Goal: Information Seeking & Learning: Understand process/instructions

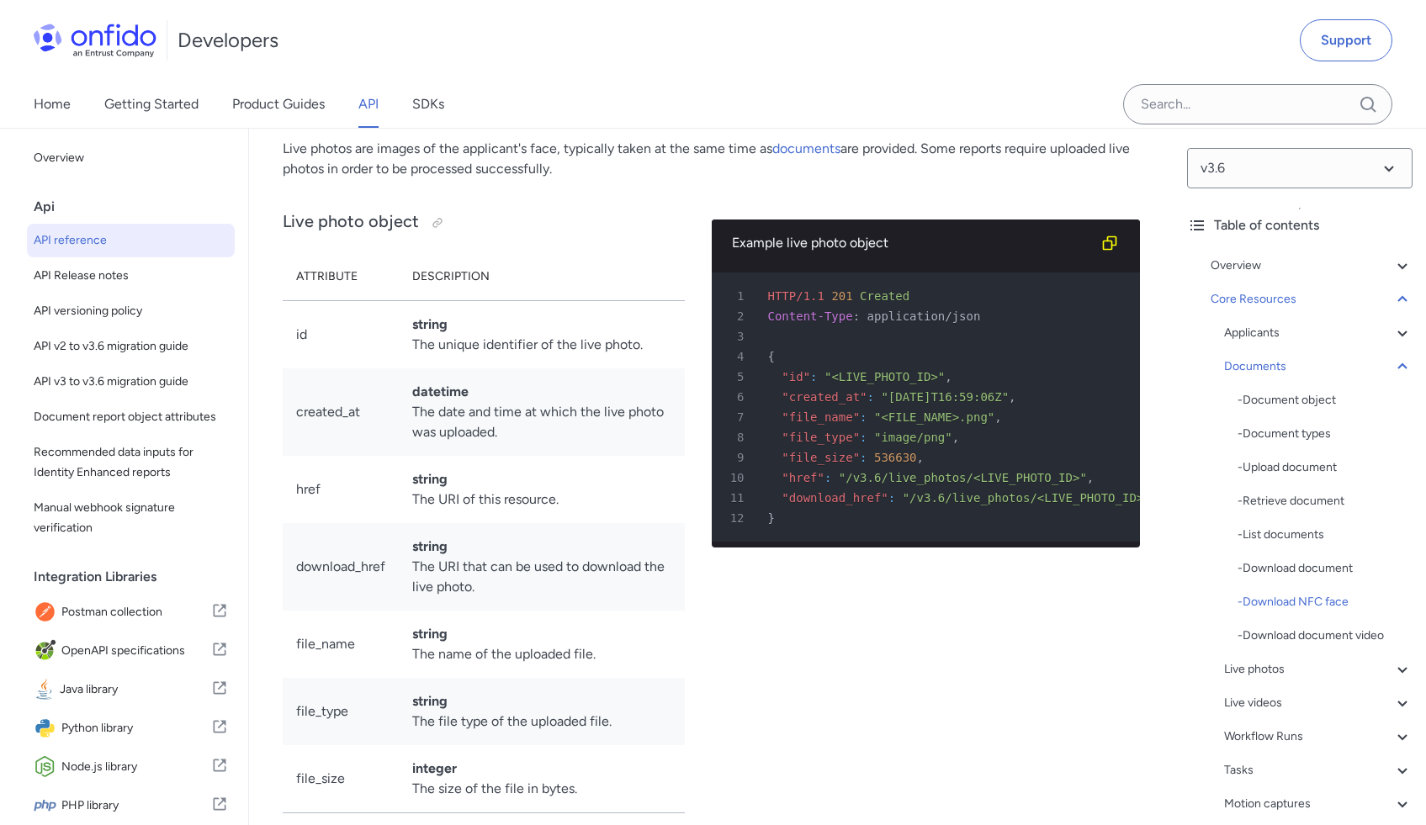
scroll to position [32498, 0]
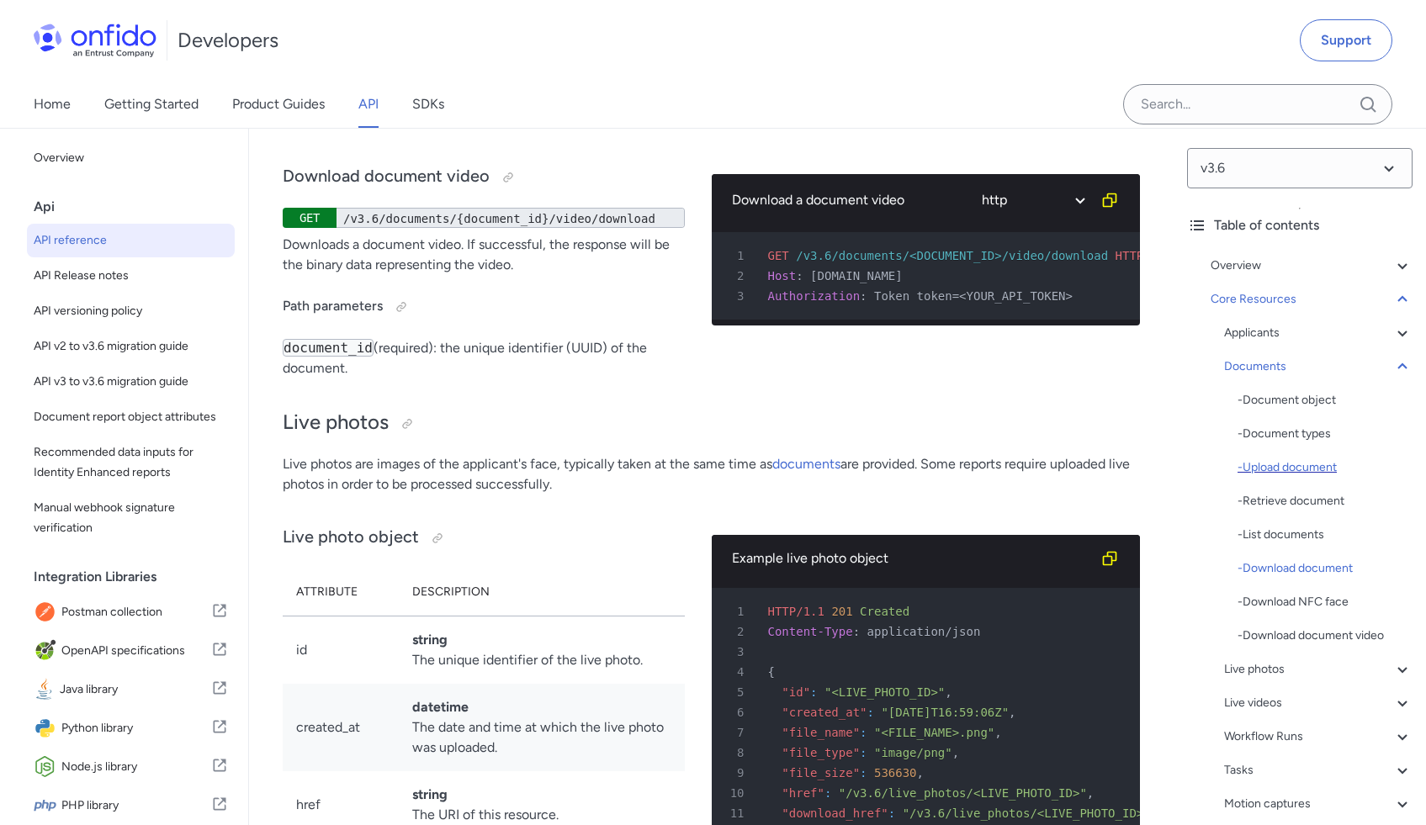
click at [1288, 467] on div "- Upload document" at bounding box center [1325, 468] width 175 height 20
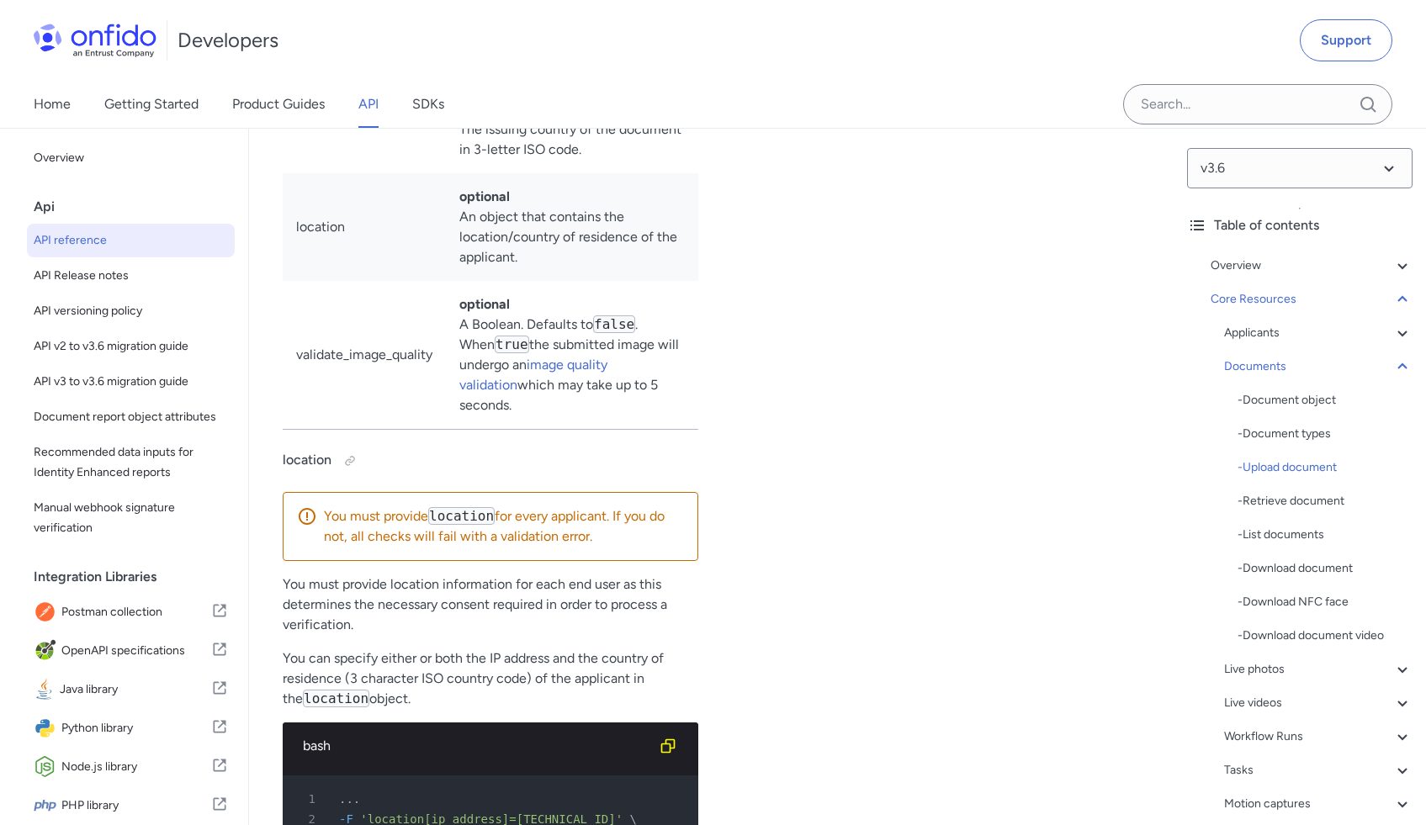
scroll to position [29877, 0]
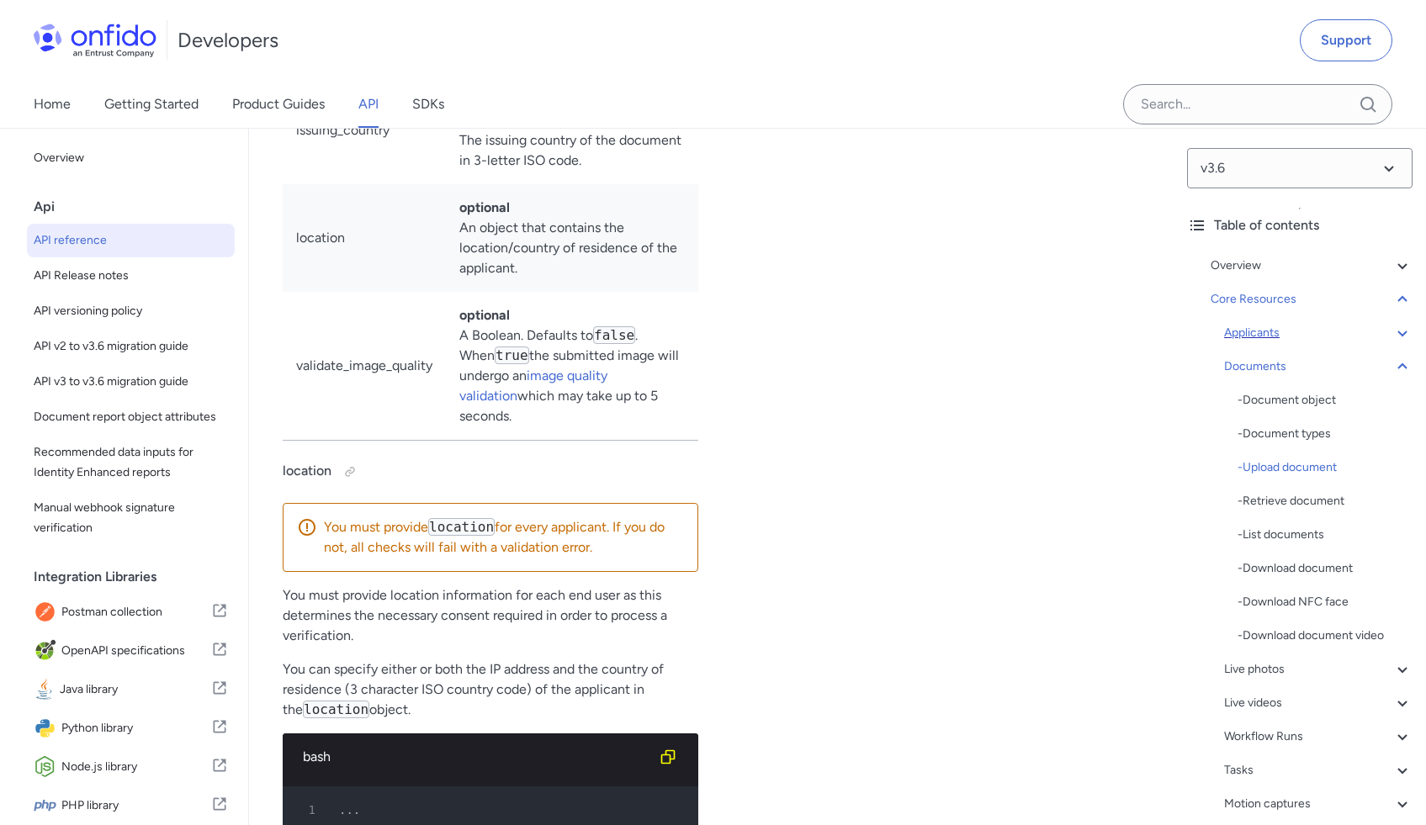
click at [1290, 337] on div "Applicants" at bounding box center [1318, 333] width 188 height 20
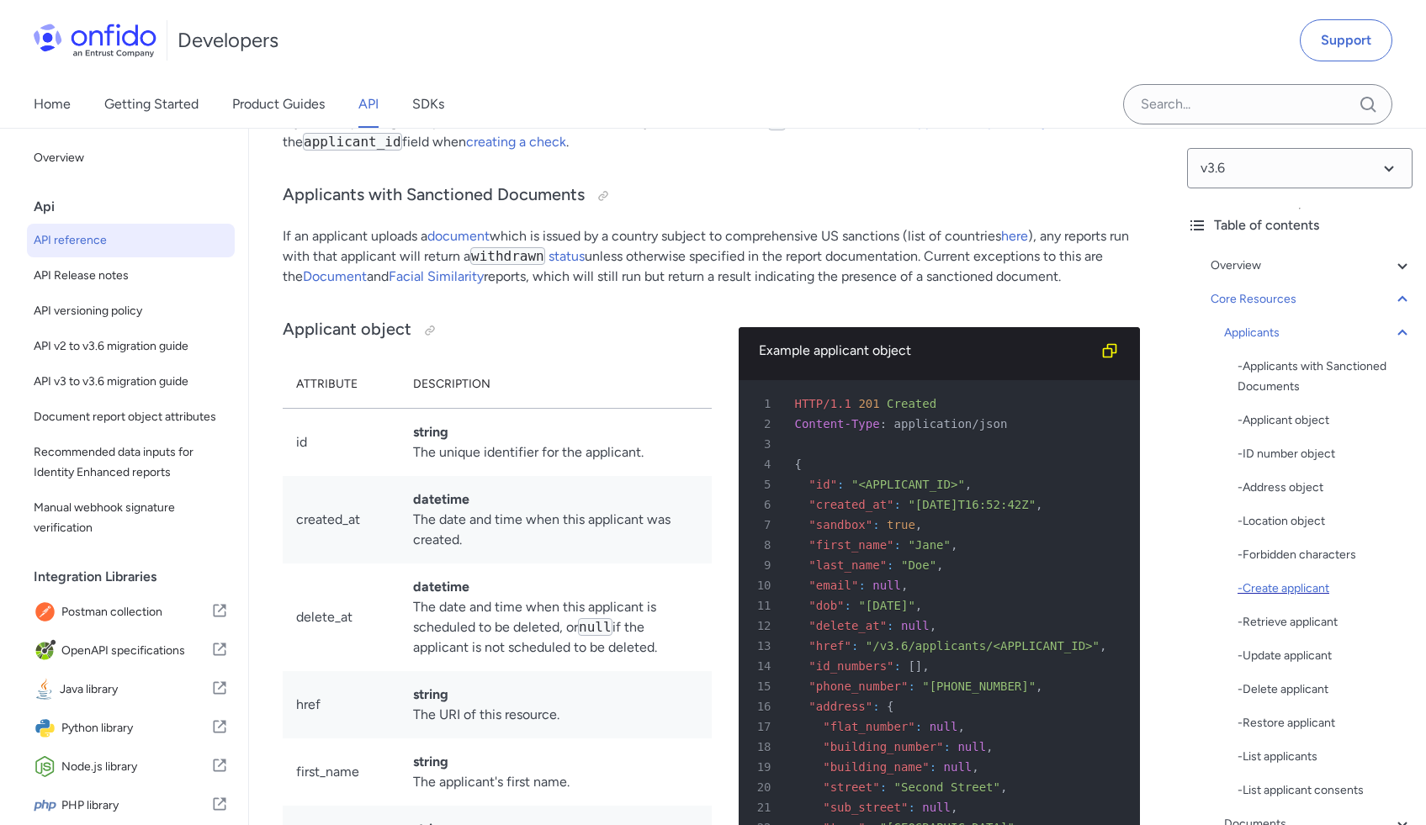
click at [1286, 579] on div "- Create applicant" at bounding box center [1325, 589] width 175 height 20
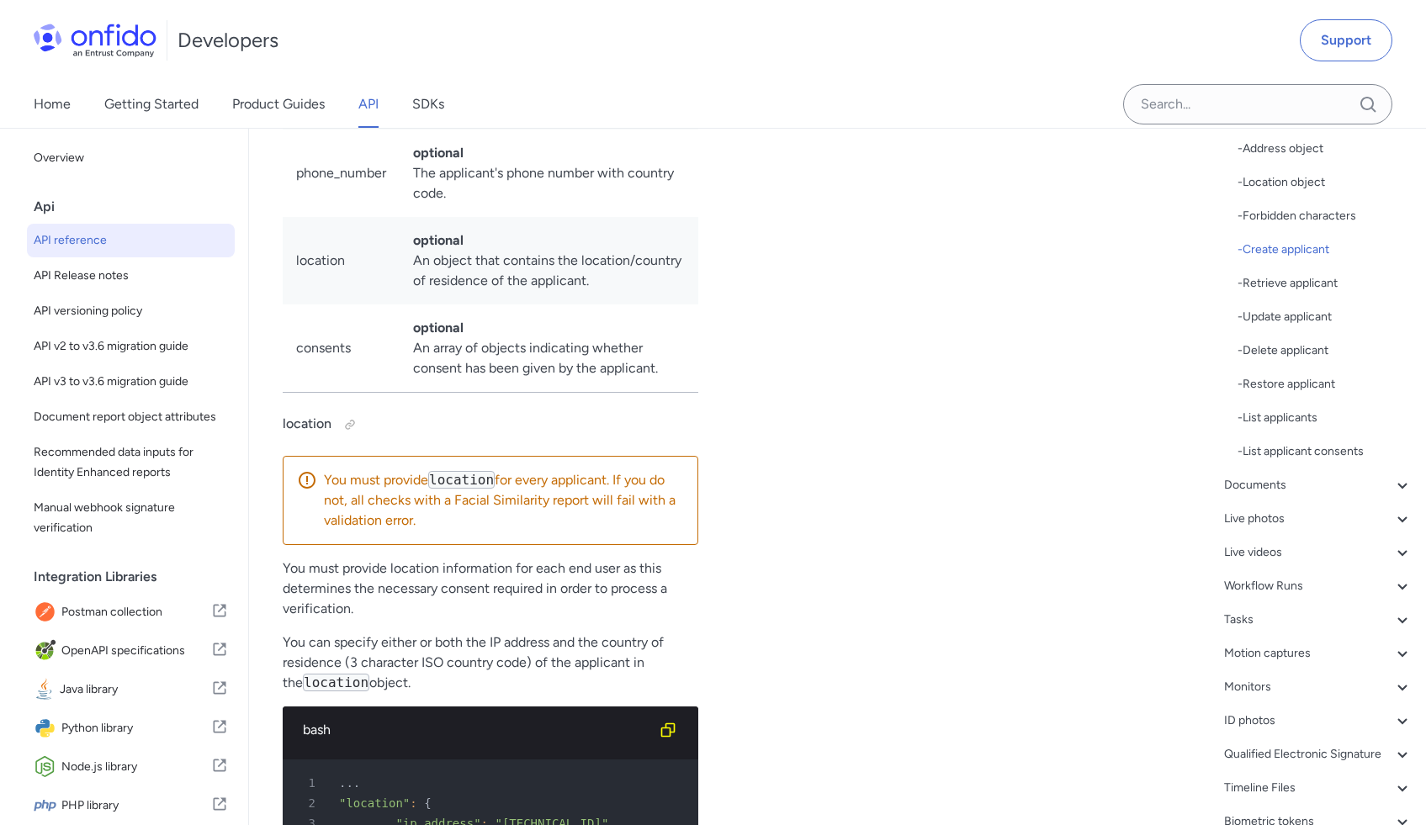
scroll to position [476, 0]
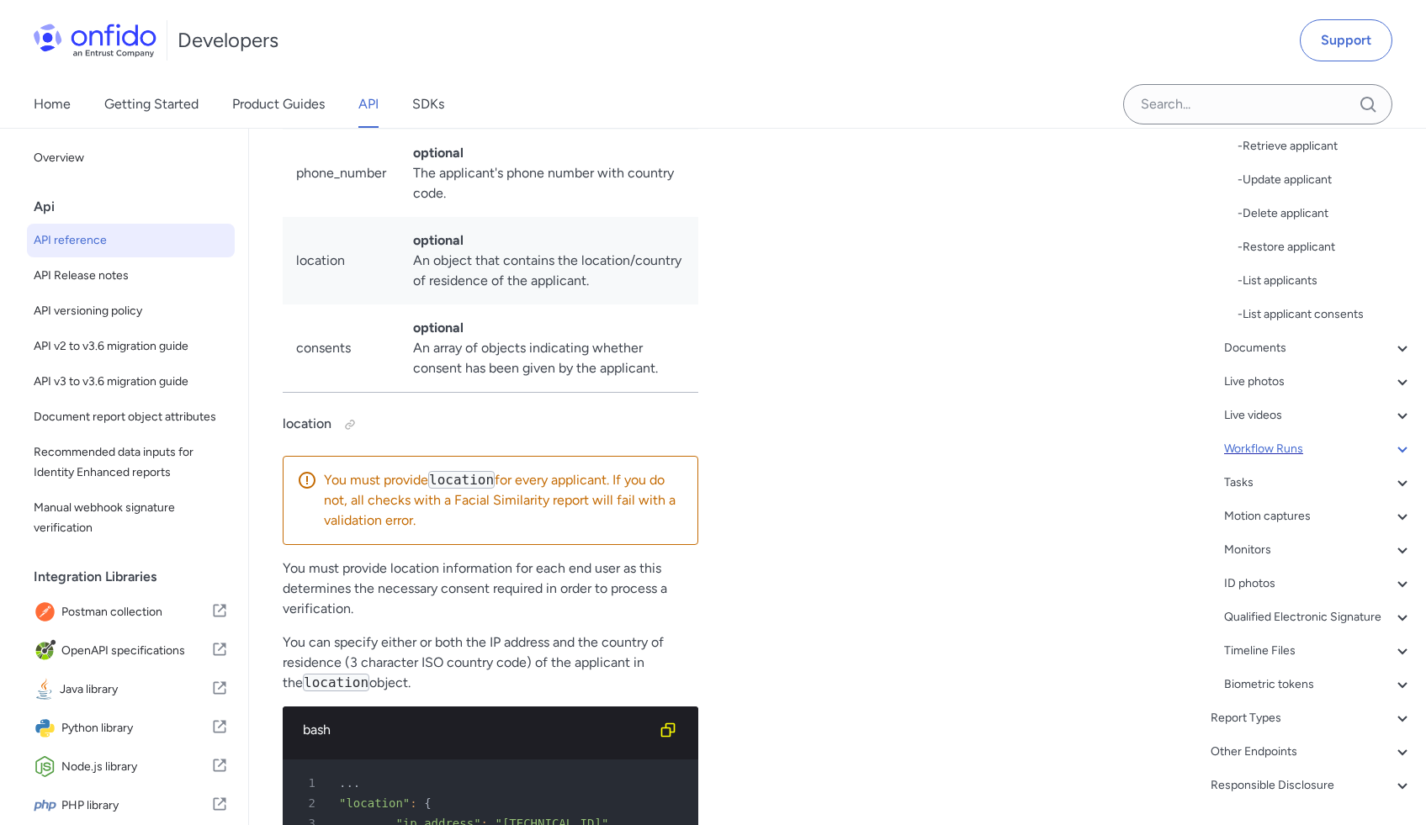
click at [1298, 449] on div "Workflow Runs" at bounding box center [1318, 449] width 188 height 20
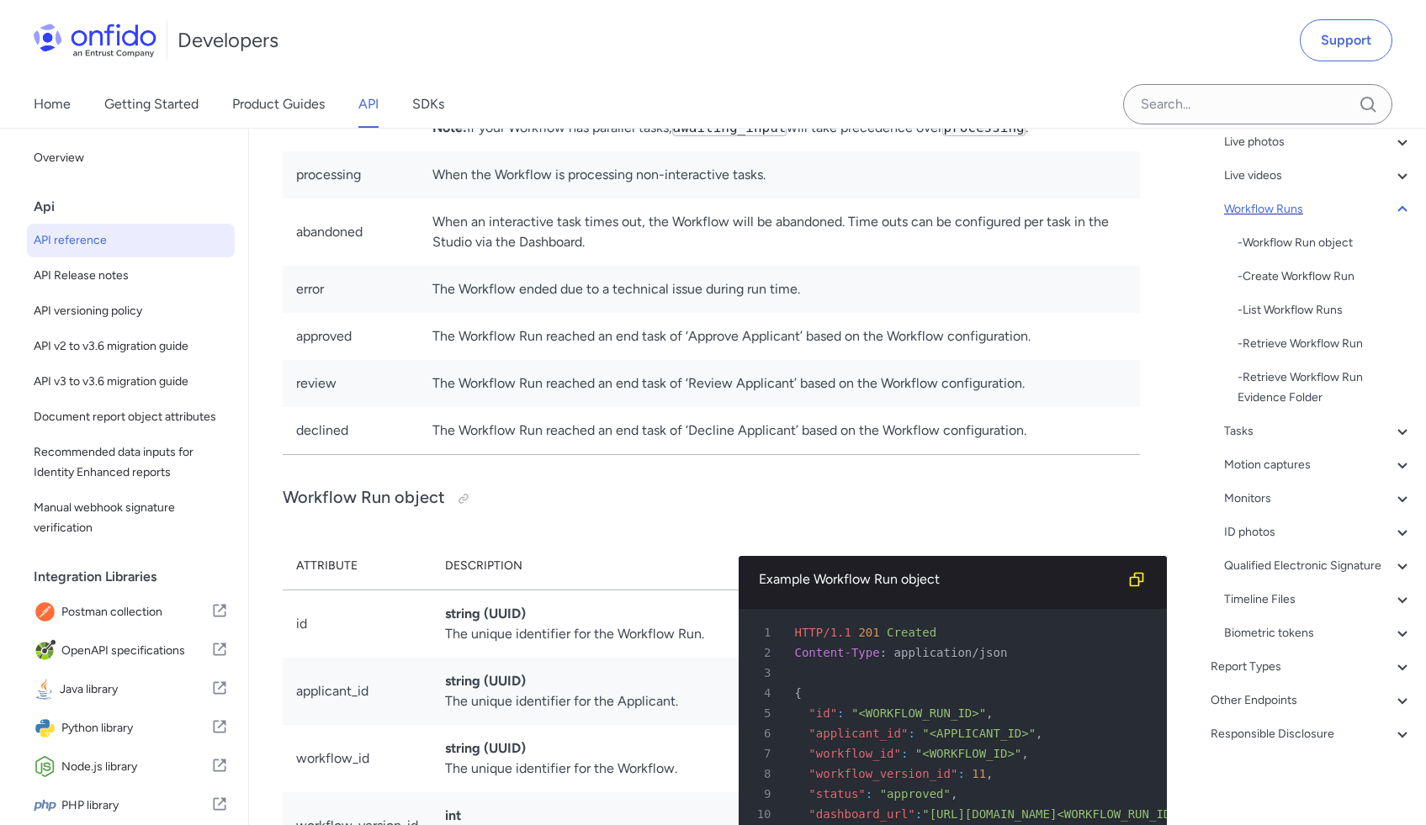
scroll to position [278, 0]
click at [1288, 267] on div "- Create Workflow Run" at bounding box center [1325, 277] width 175 height 20
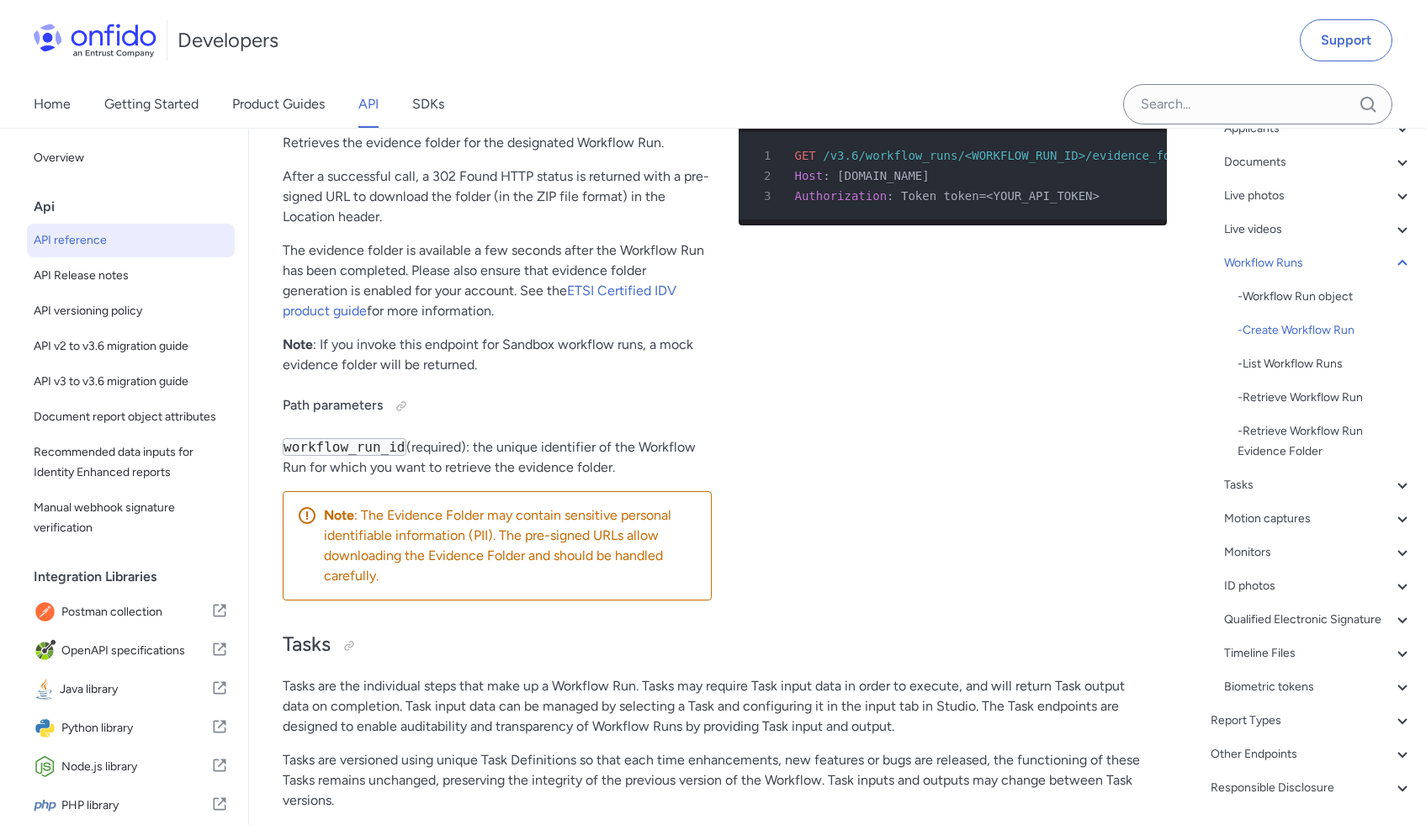
scroll to position [44371, 0]
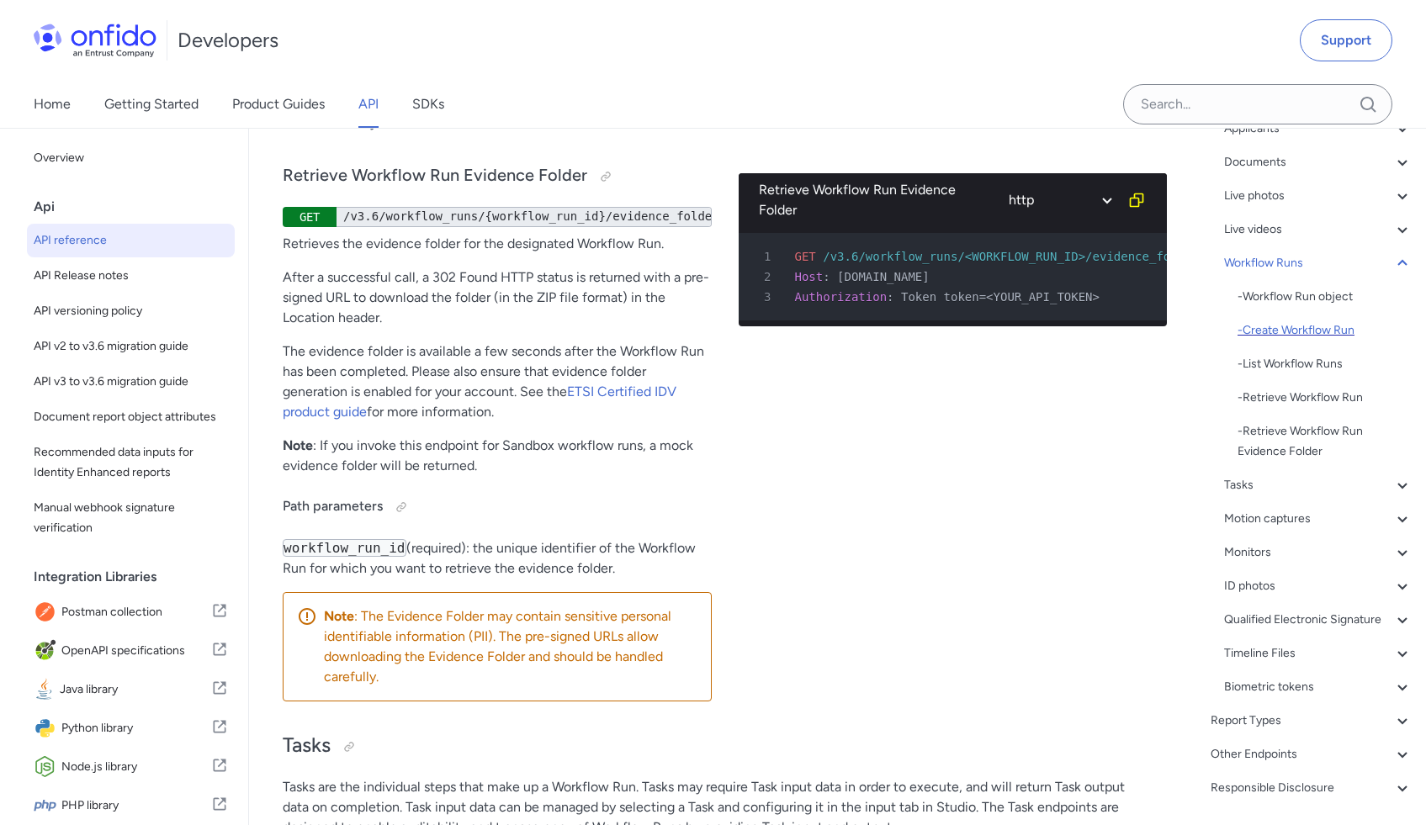
click at [1268, 336] on div "- Create Workflow Run" at bounding box center [1325, 331] width 175 height 20
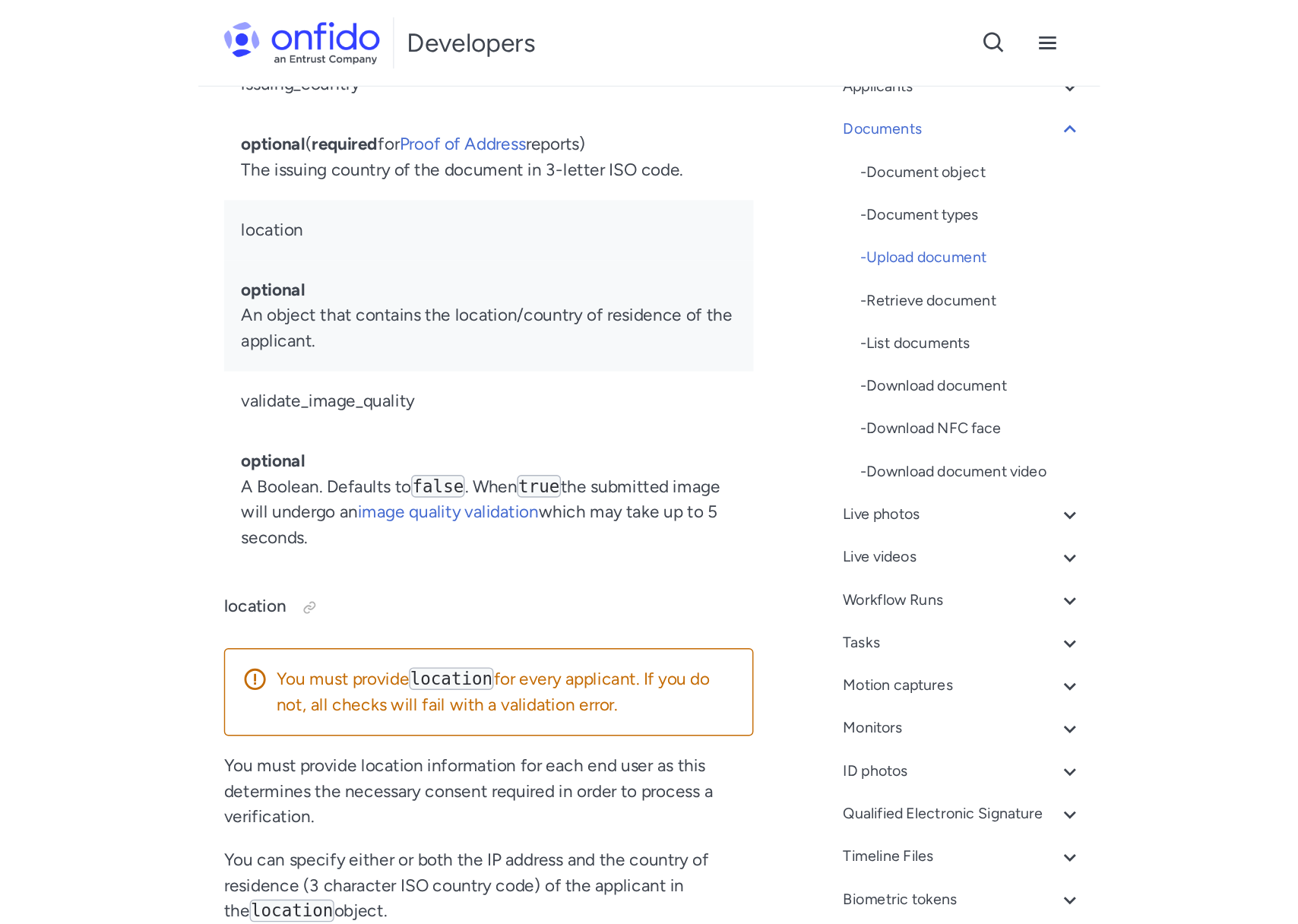
scroll to position [127, 0]
